Goal: Navigation & Orientation: Find specific page/section

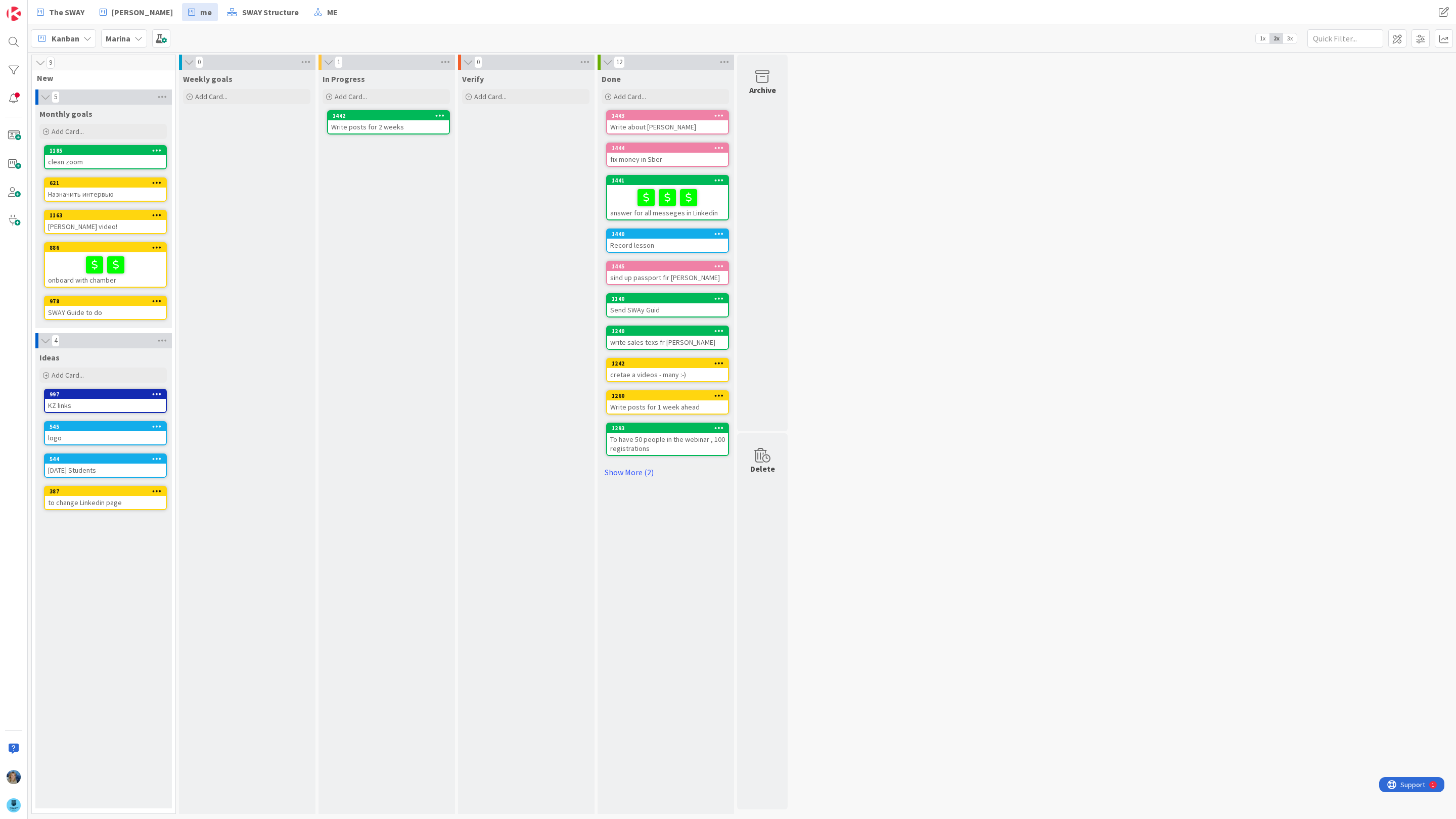
click at [211, 137] on div "Weekly goals Add Card..." at bounding box center [247, 441] width 136 height 744
click at [138, 35] on icon at bounding box center [138, 38] width 8 height 8
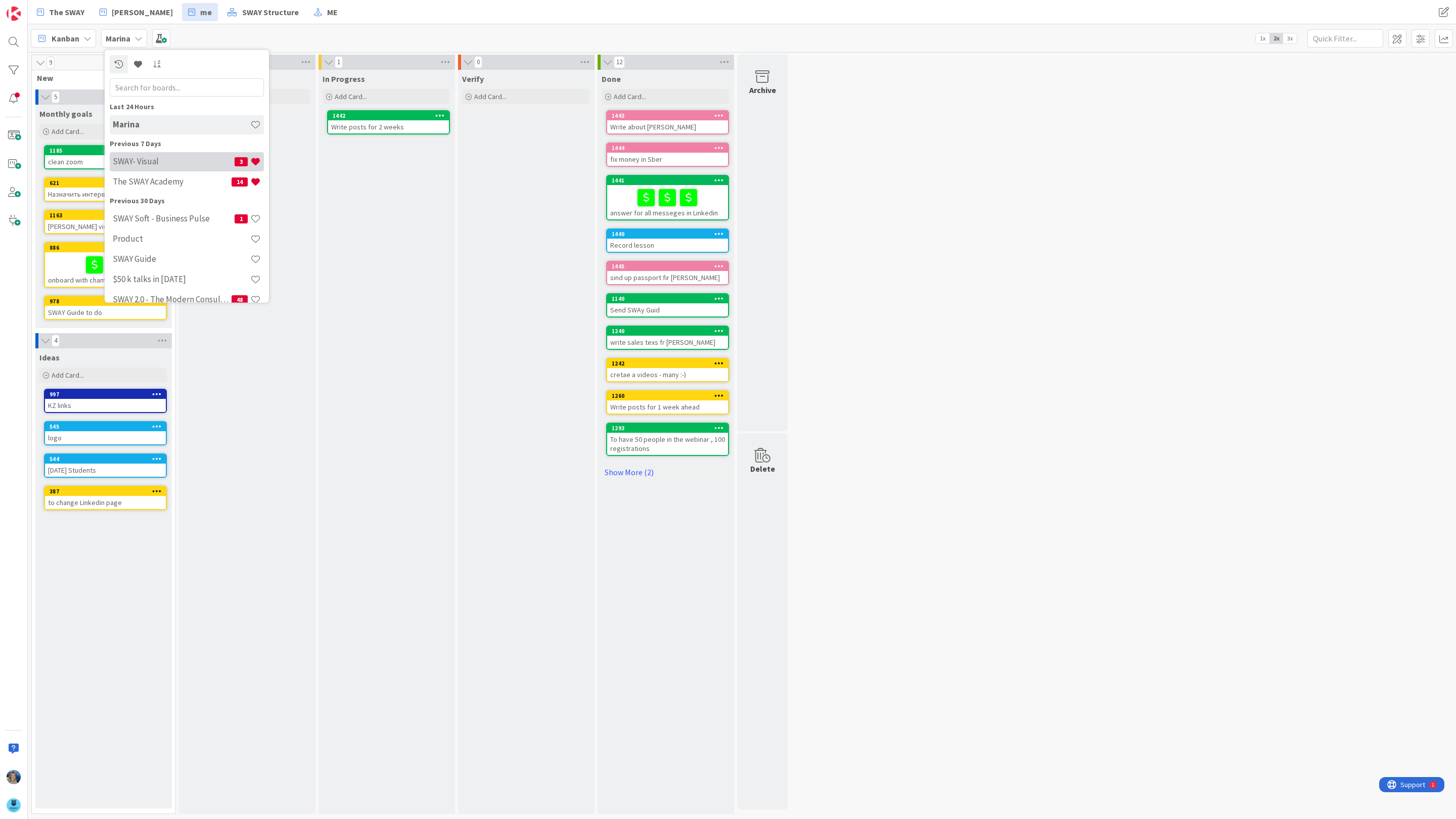
click at [142, 167] on div "SWAY- Visual 3" at bounding box center [187, 161] width 154 height 19
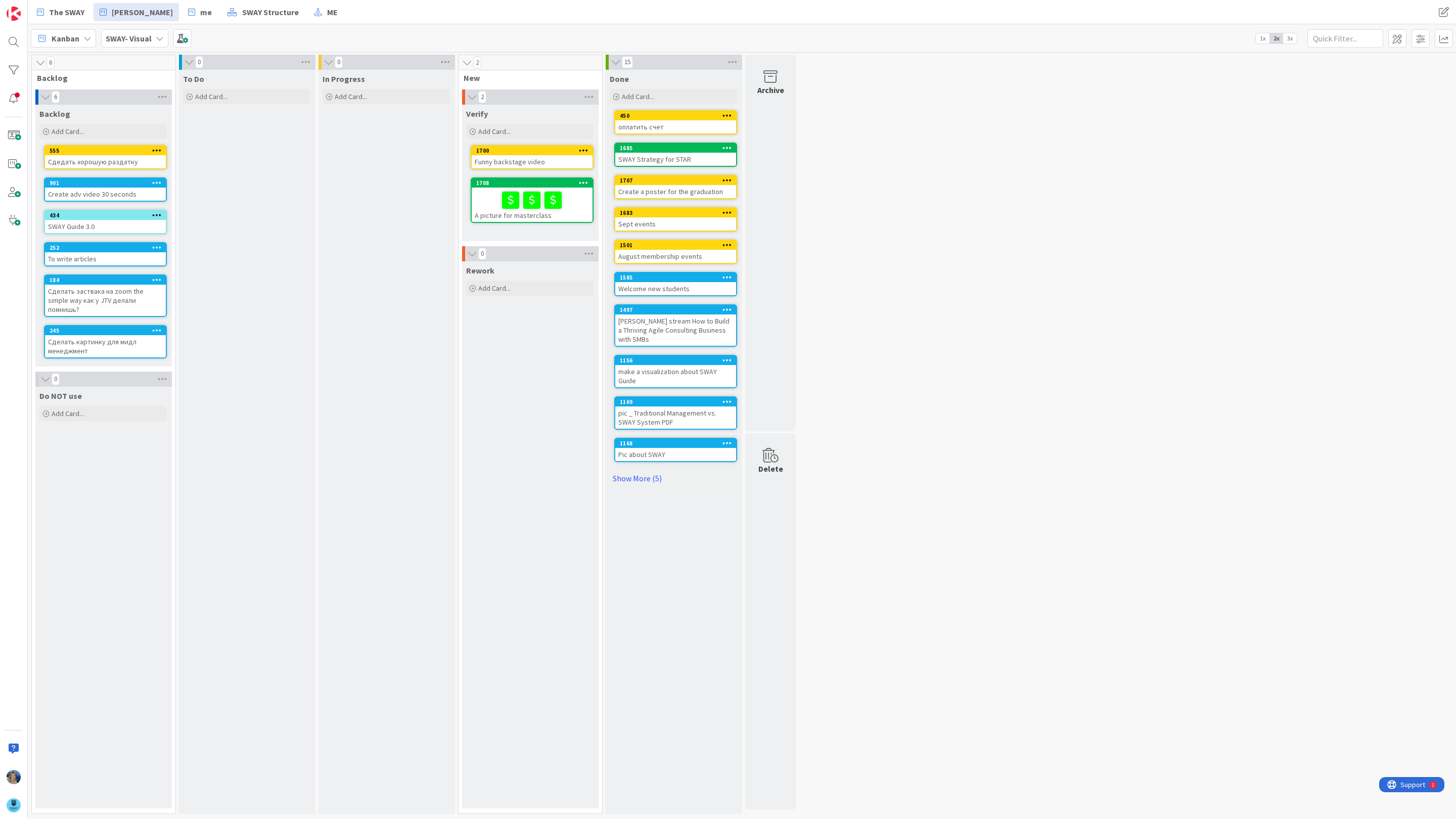
click at [484, 198] on div at bounding box center [532, 200] width 115 height 21
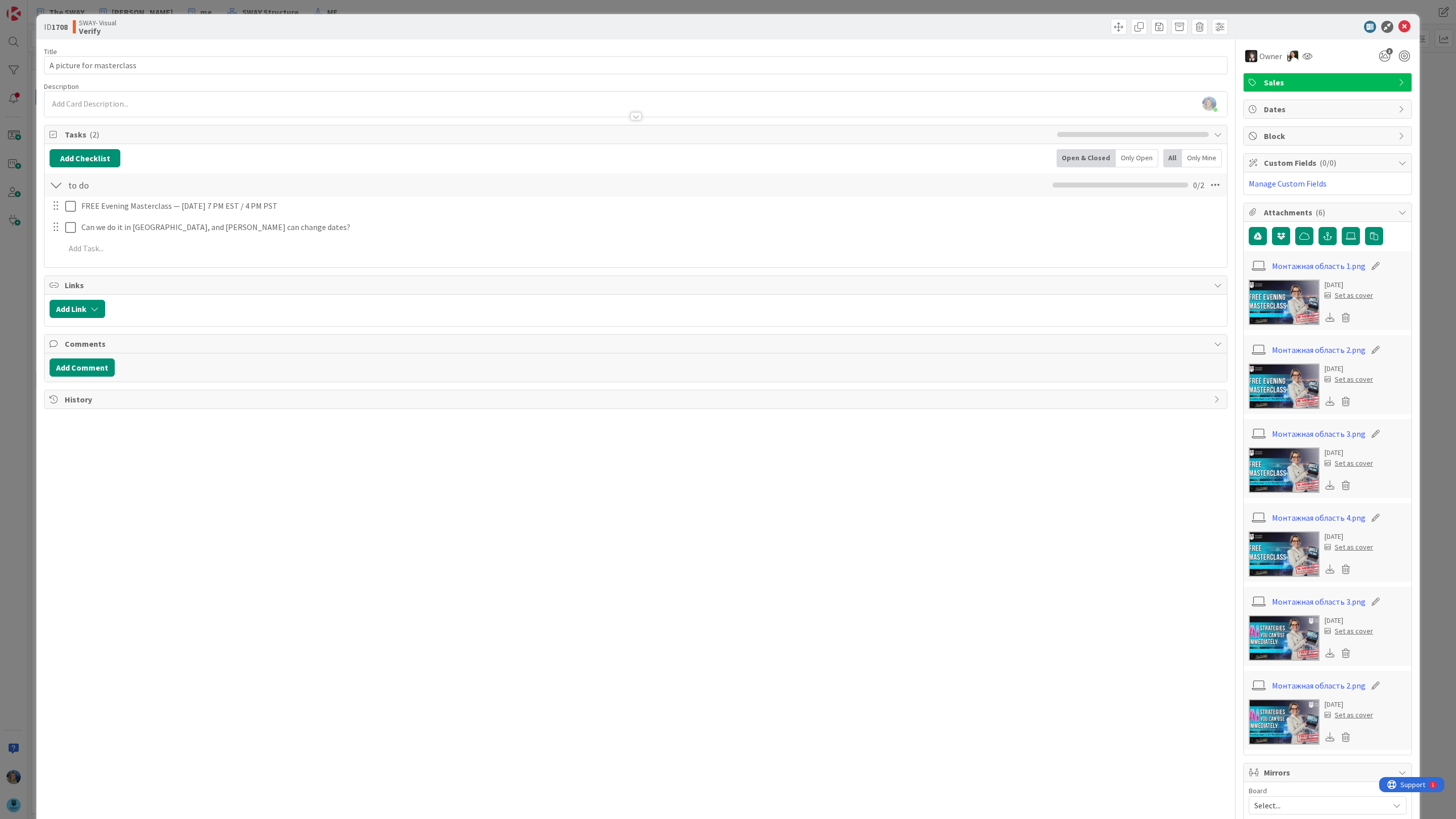
click at [1332, 322] on icon at bounding box center [1330, 317] width 9 height 9
